Goal: Browse casually

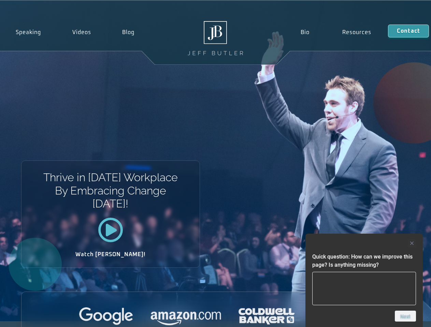
click at [215, 164] on div "Thrive in [DATE] Workplace By Embracing Change [DATE]! Watch [PERSON_NAME]!" at bounding box center [215, 161] width 431 height 321
click at [364, 243] on div at bounding box center [364, 243] width 104 height 8
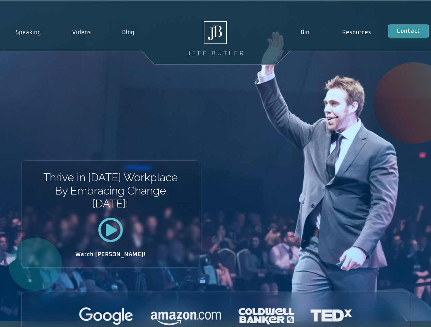
click at [405, 316] on div at bounding box center [215, 317] width 388 height 19
